Goal: Task Accomplishment & Management: Manage account settings

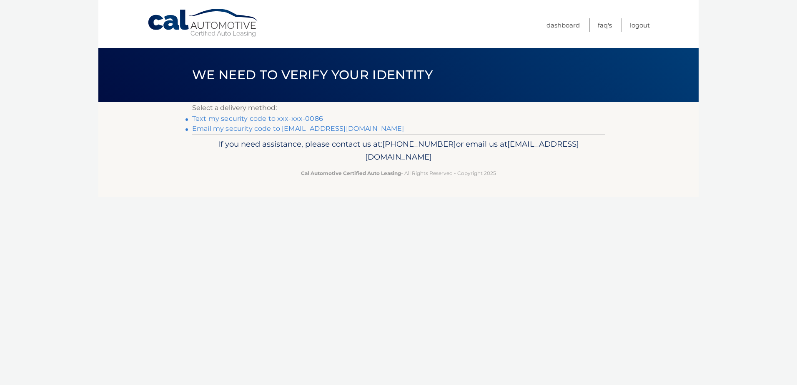
click at [274, 118] on link "Text my security code to xxx-xxx-0086" at bounding box center [257, 119] width 131 height 8
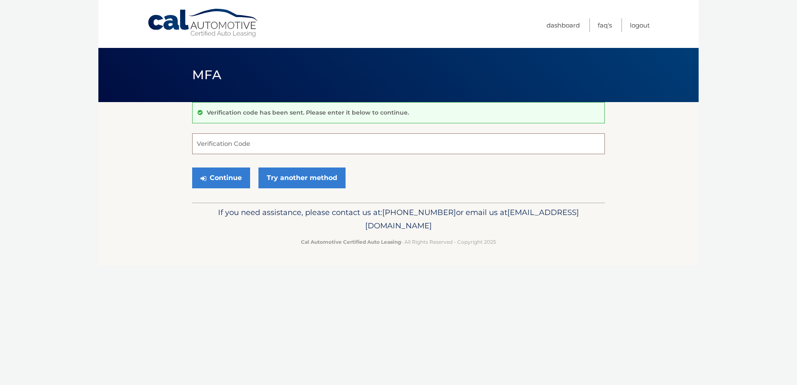
click at [280, 144] on input "Verification Code" at bounding box center [398, 143] width 413 height 21
type input "193793"
click at [210, 179] on button "Continue" at bounding box center [221, 178] width 58 height 21
